Goal: Information Seeking & Learning: Find specific fact

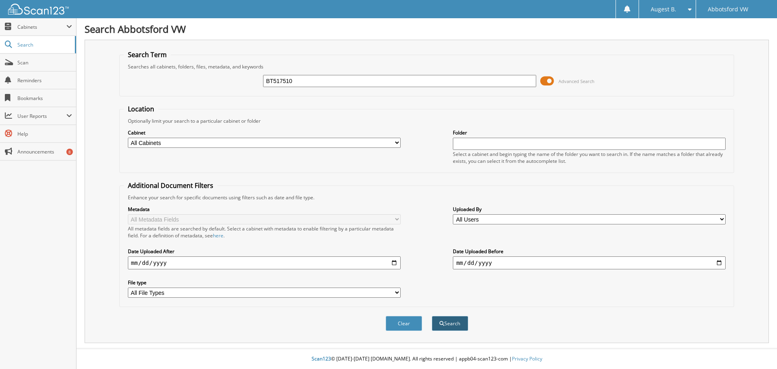
type input "BT517510"
click at [448, 328] on button "Search" at bounding box center [450, 323] width 36 height 15
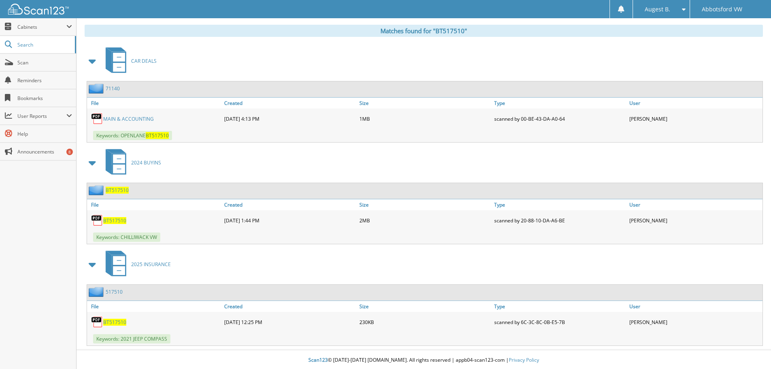
scroll to position [332, 0]
click at [107, 217] on span "BT517510" at bounding box center [114, 219] width 23 height 7
click at [137, 116] on link "MAIN & ACCOUNTING" at bounding box center [128, 117] width 51 height 7
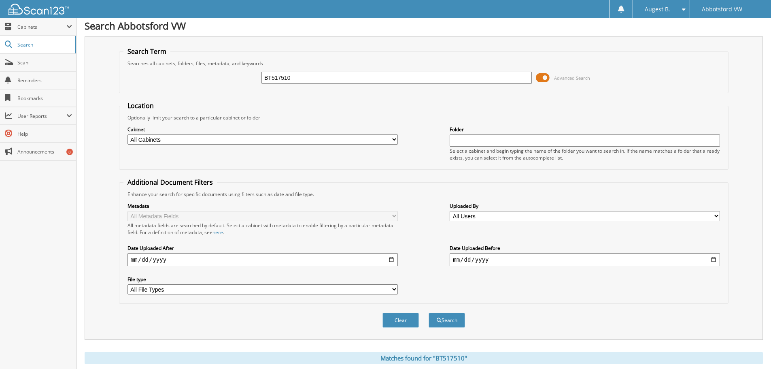
scroll to position [0, 0]
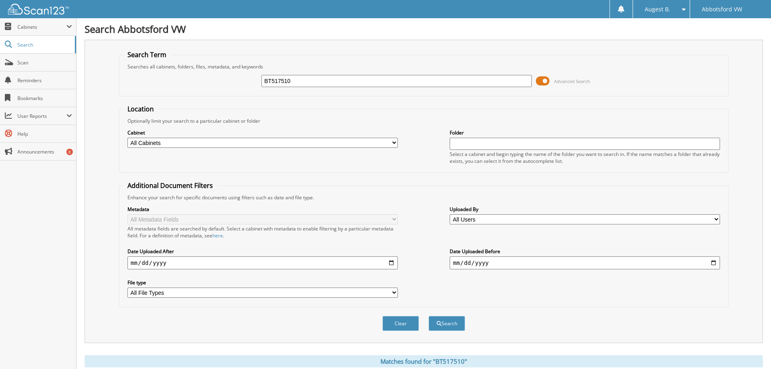
drag, startPoint x: 303, startPoint y: 82, endPoint x: 123, endPoint y: 111, distance: 182.2
click at [125, 113] on form "Search Term Searches all cabinets, folders, files, metadata, and keywords BT517…" at bounding box center [424, 194] width 610 height 289
type input "jordan"
click at [429, 316] on button "Search" at bounding box center [447, 323] width 36 height 15
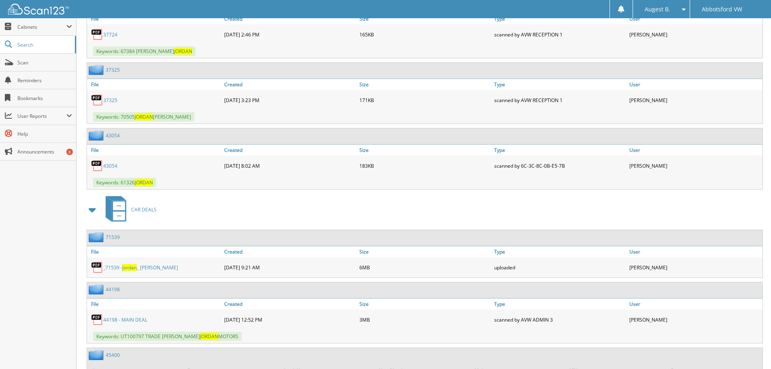
scroll to position [14243, 0]
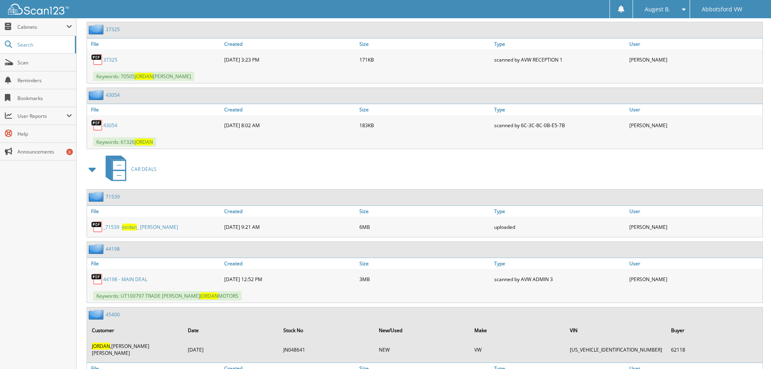
click at [133, 223] on span "Jordan" at bounding box center [129, 226] width 15 height 7
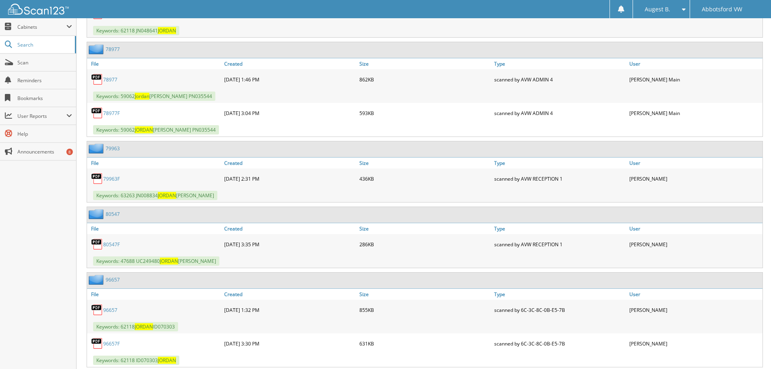
scroll to position [0, 0]
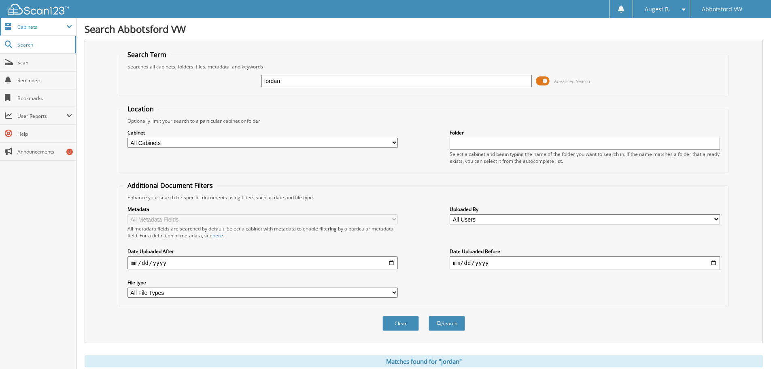
click at [31, 22] on span "Cabinets" at bounding box center [38, 26] width 76 height 17
click at [63, 28] on span "Cabinets" at bounding box center [41, 26] width 49 height 7
click at [23, 43] on span "Search" at bounding box center [43, 44] width 53 height 7
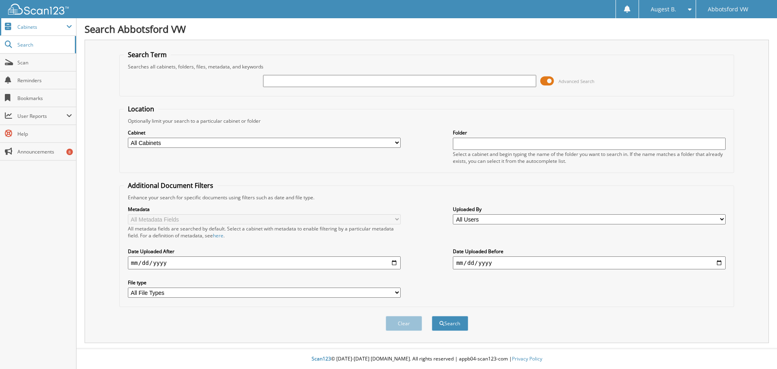
click at [51, 24] on span "Cabinets" at bounding box center [41, 26] width 49 height 7
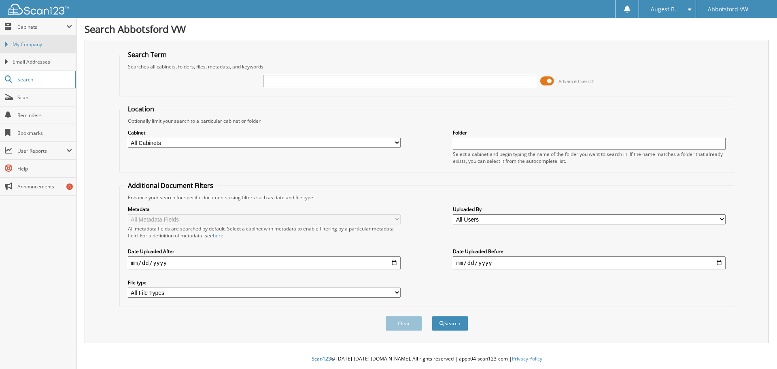
click at [44, 43] on span "My Company" at bounding box center [43, 44] width 60 height 7
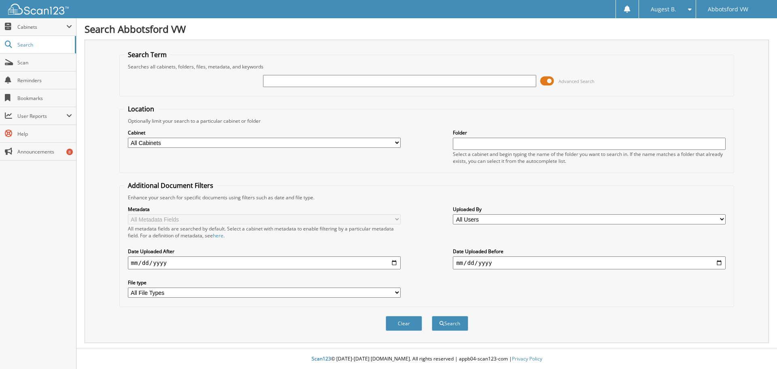
type input "0"
type input "205858"
click at [463, 323] on button "Search" at bounding box center [450, 323] width 36 height 15
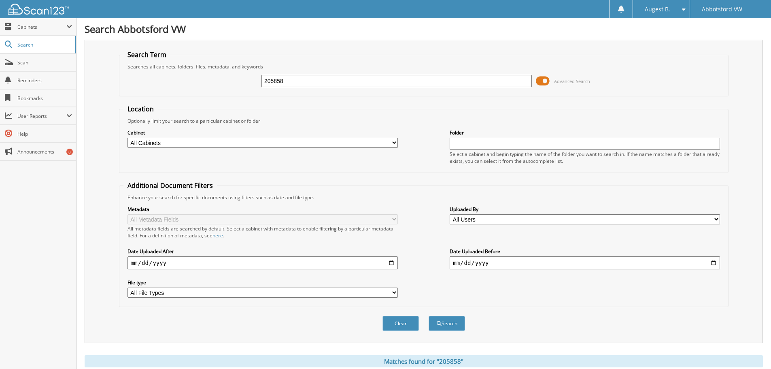
drag, startPoint x: 312, startPoint y: 80, endPoint x: 199, endPoint y: 85, distance: 112.7
click at [199, 85] on div "205858 Advanced Search" at bounding box center [423, 81] width 601 height 22
type input "TT070303"
click at [429, 316] on button "Search" at bounding box center [447, 323] width 36 height 15
drag, startPoint x: 297, startPoint y: 85, endPoint x: 180, endPoint y: 81, distance: 117.1
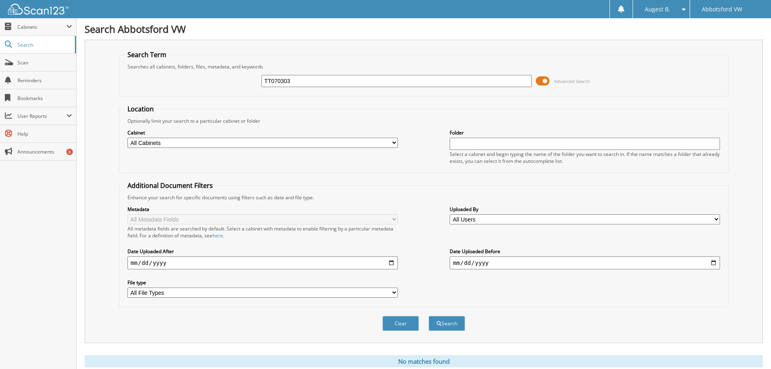
click at [180, 81] on div "TT070303 Advanced Search" at bounding box center [423, 81] width 601 height 22
type input "070303"
click at [429, 316] on button "Search" at bounding box center [447, 323] width 36 height 15
drag, startPoint x: 270, startPoint y: 84, endPoint x: 239, endPoint y: 84, distance: 31.6
click at [241, 85] on div "070303 Advanced Search" at bounding box center [423, 81] width 601 height 22
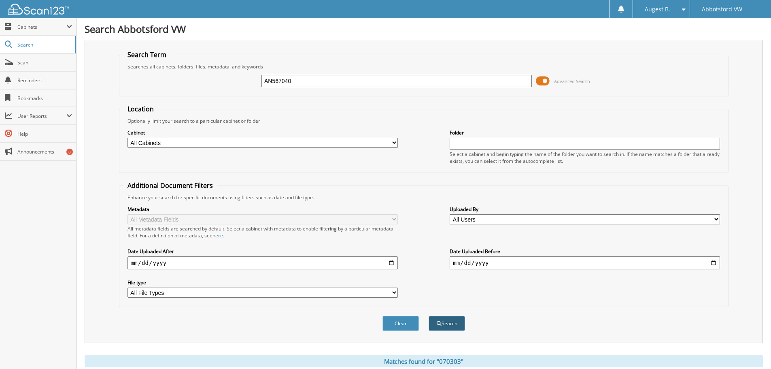
type input "AN567040"
click at [437, 327] on button "Search" at bounding box center [447, 323] width 36 height 15
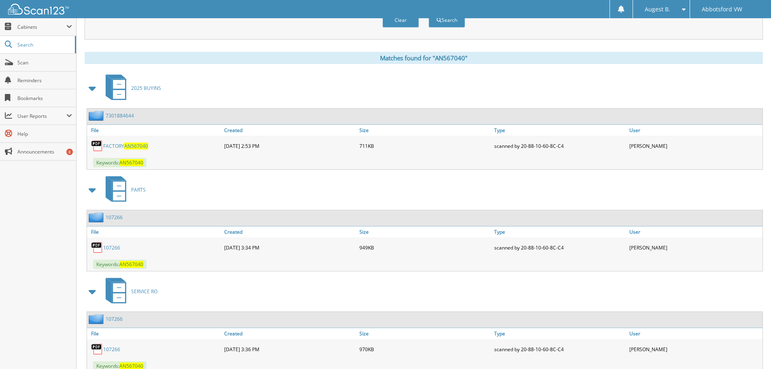
scroll to position [332, 0]
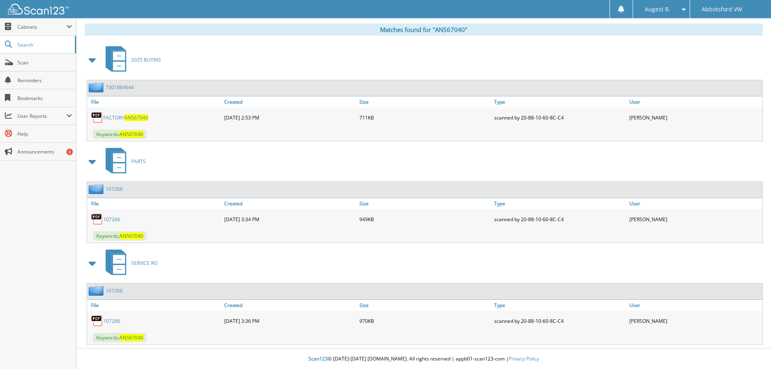
drag, startPoint x: 0, startPoint y: 0, endPoint x: 776, endPoint y: 208, distance: 803.0
click at [771, 208] on html "Augest B. Settings Logout Abbotsford VW Close Cabinets My Company Email Address…" at bounding box center [385, 18] width 771 height 700
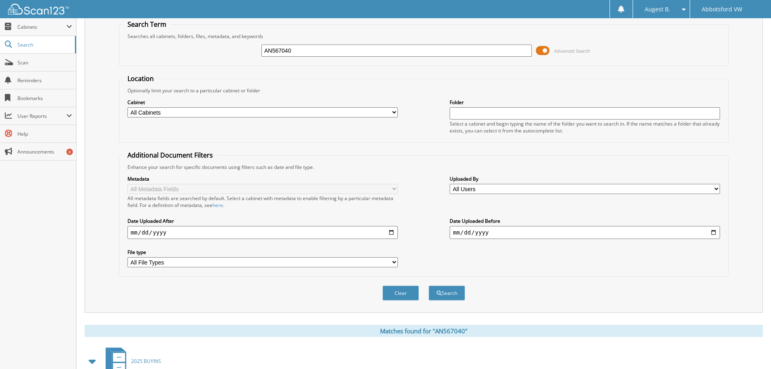
scroll to position [0, 0]
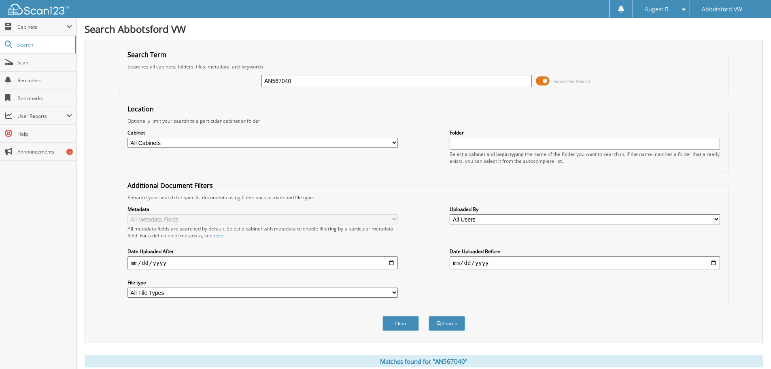
drag, startPoint x: 302, startPoint y: 80, endPoint x: 153, endPoint y: 58, distance: 150.2
click at [164, 61] on fieldset "Search Term Searches all cabinets, folders, files, metadata, and keywords AN567…" at bounding box center [424, 73] width 610 height 46
type input "TT205858"
click at [456, 327] on button "Search" at bounding box center [447, 323] width 36 height 15
drag, startPoint x: 306, startPoint y: 80, endPoint x: 204, endPoint y: 81, distance: 102.4
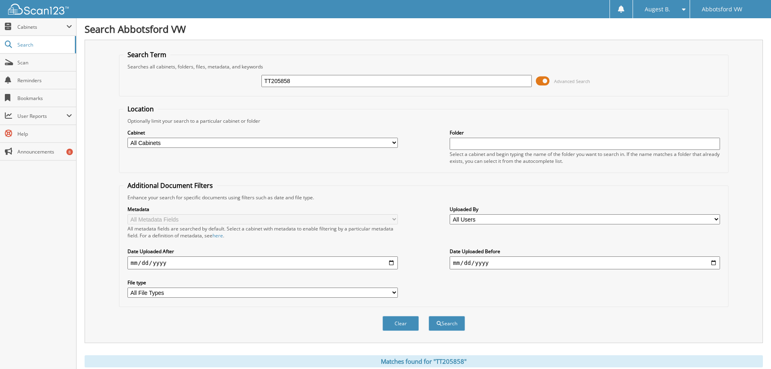
click at [206, 81] on div "TT205858 Advanced Search" at bounding box center [423, 81] width 601 height 22
type input "6055547"
click at [445, 326] on button "Search" at bounding box center [447, 323] width 36 height 15
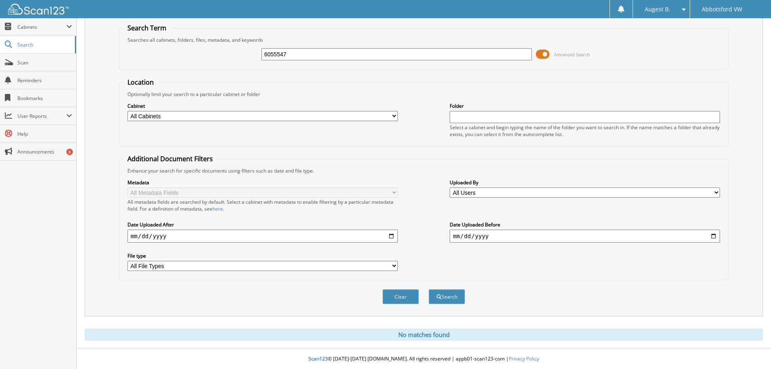
drag, startPoint x: 291, startPoint y: 55, endPoint x: 235, endPoint y: 45, distance: 56.9
click at [235, 45] on div "6055547 Advanced Search" at bounding box center [423, 54] width 601 height 22
type input "71544"
click at [429, 289] on button "Search" at bounding box center [447, 296] width 36 height 15
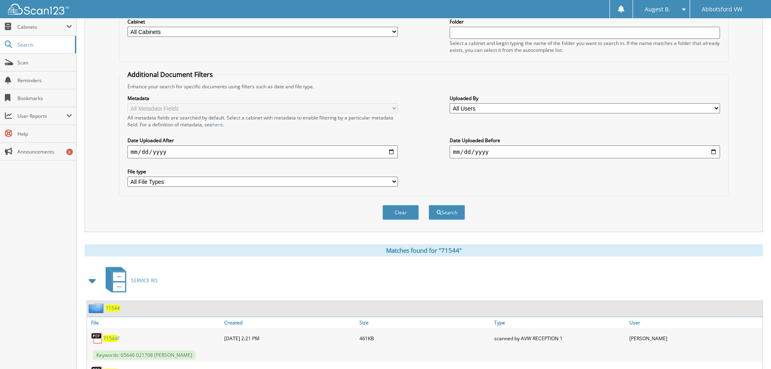
scroll to position [49, 0]
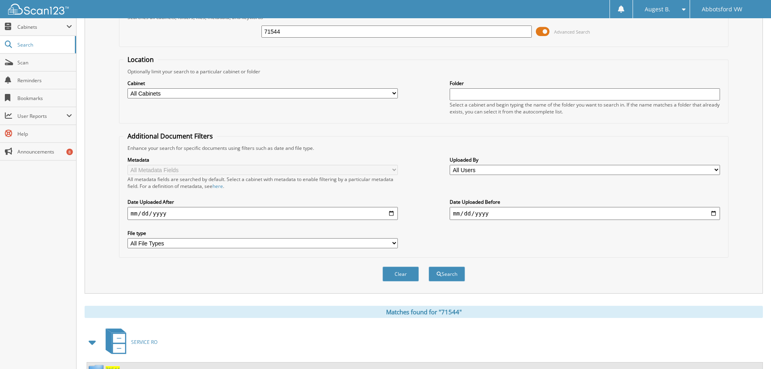
drag, startPoint x: 279, startPoint y: 31, endPoint x: 240, endPoint y: 29, distance: 38.9
click at [240, 29] on div "71544 Advanced Search" at bounding box center [423, 32] width 601 height 22
type input "TT327942"
click at [450, 277] on button "Search" at bounding box center [447, 273] width 36 height 15
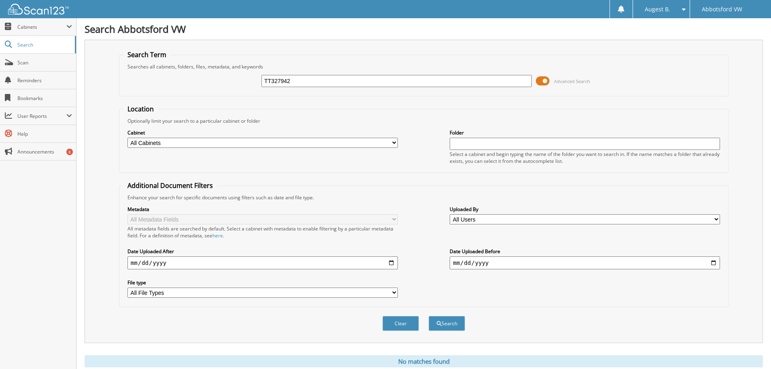
scroll to position [27, 0]
